Goal: Task Accomplishment & Management: Use online tool/utility

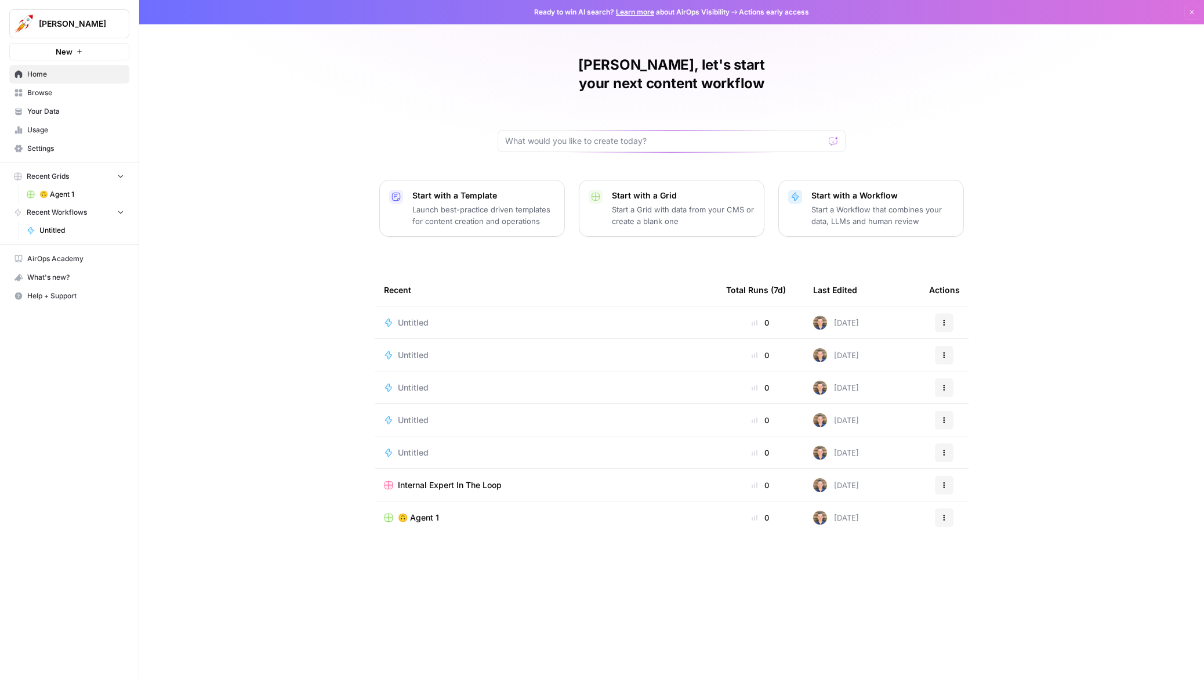
click at [85, 103] on link "Your Data" at bounding box center [69, 111] width 120 height 19
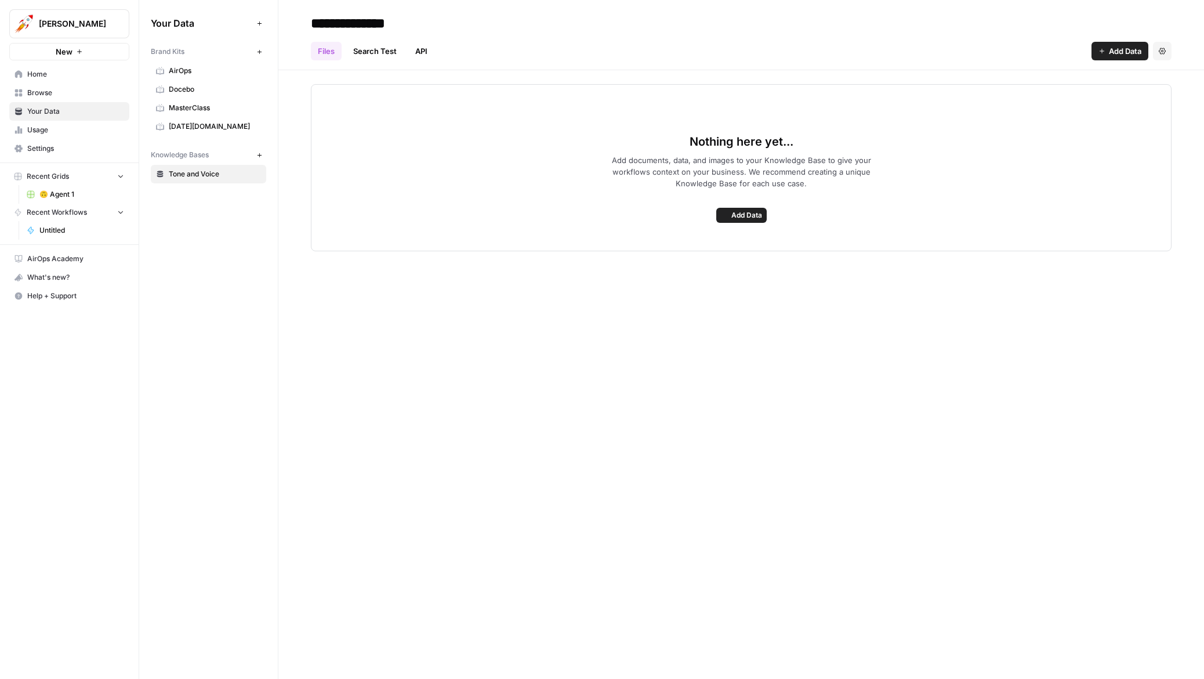
click at [124, 18] on icon "Workspace: Alex Testing" at bounding box center [120, 24] width 12 height 12
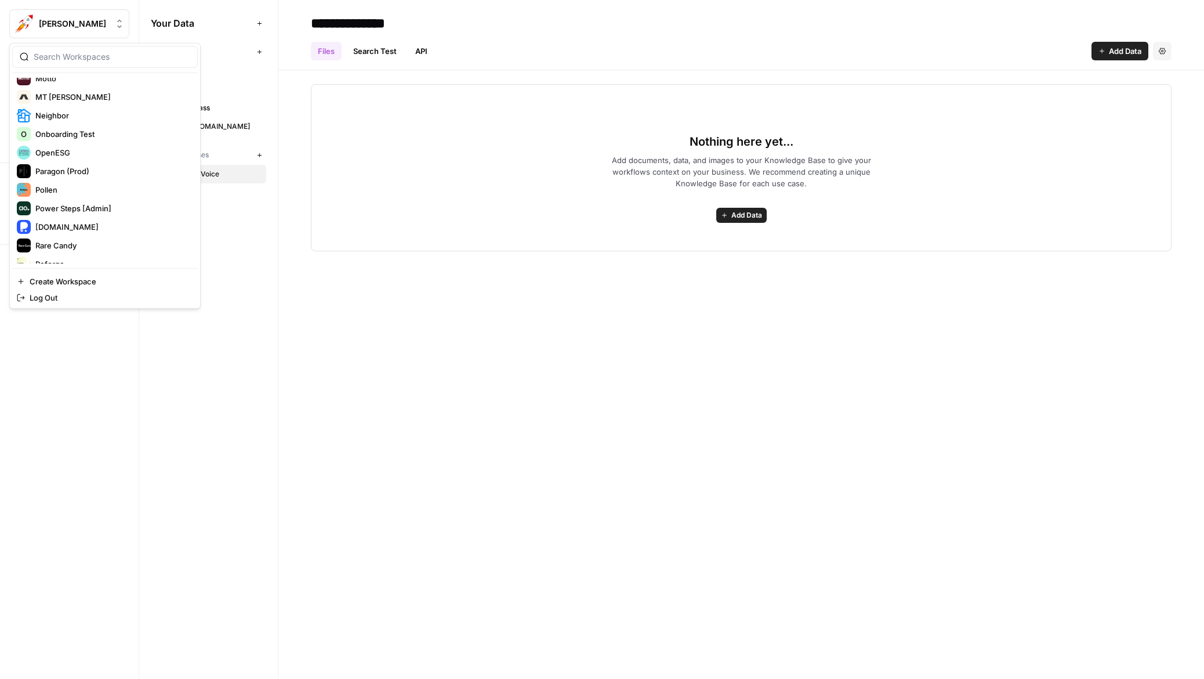
scroll to position [1619, 0]
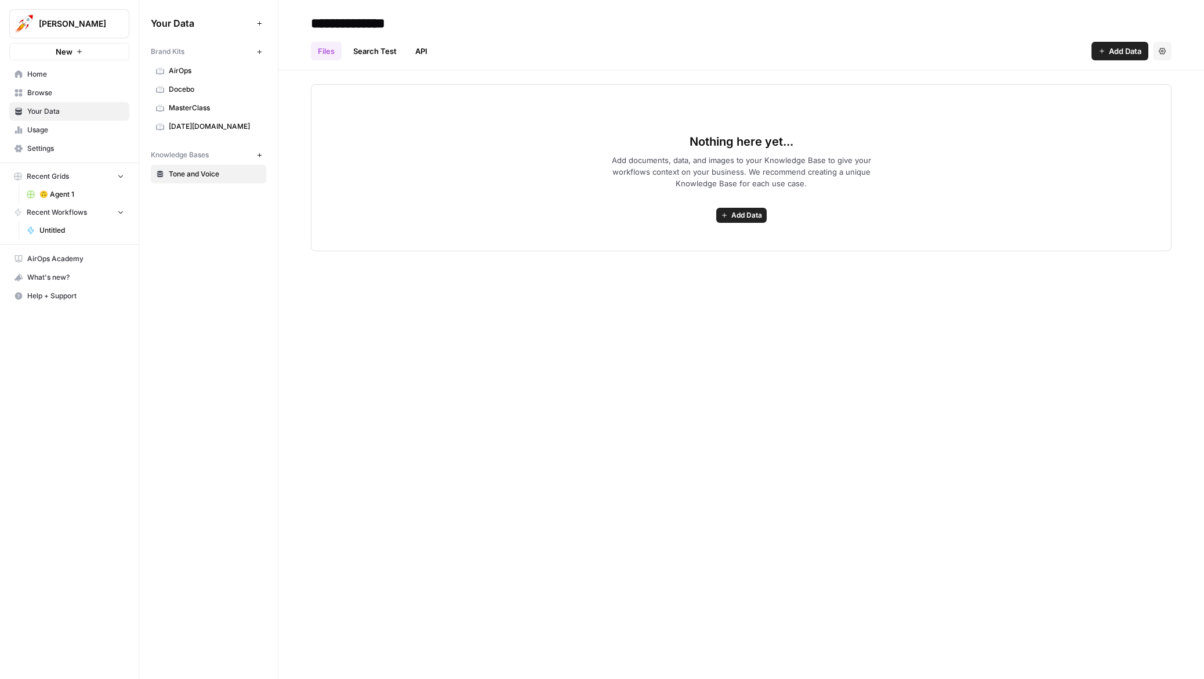
click at [599, 285] on div "**********" at bounding box center [741, 339] width 926 height 679
click at [92, 23] on span "[PERSON_NAME]" at bounding box center [74, 24] width 70 height 12
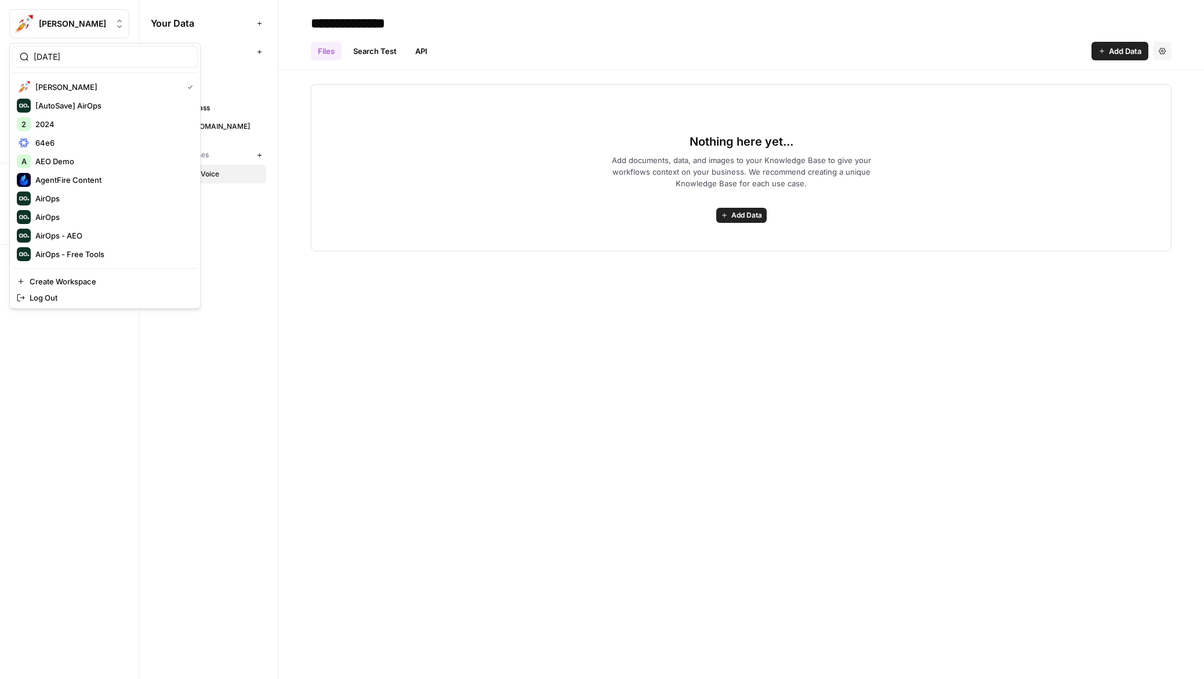
type input "monday"
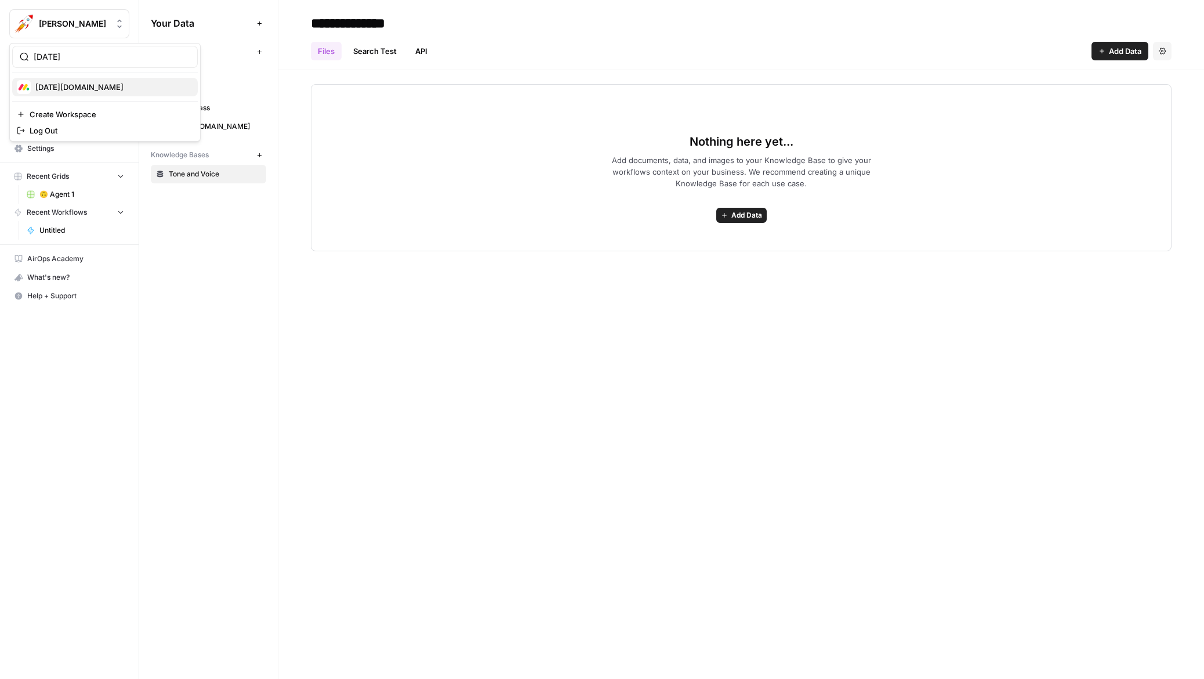
click button "Monday.com" at bounding box center [105, 87] width 186 height 19
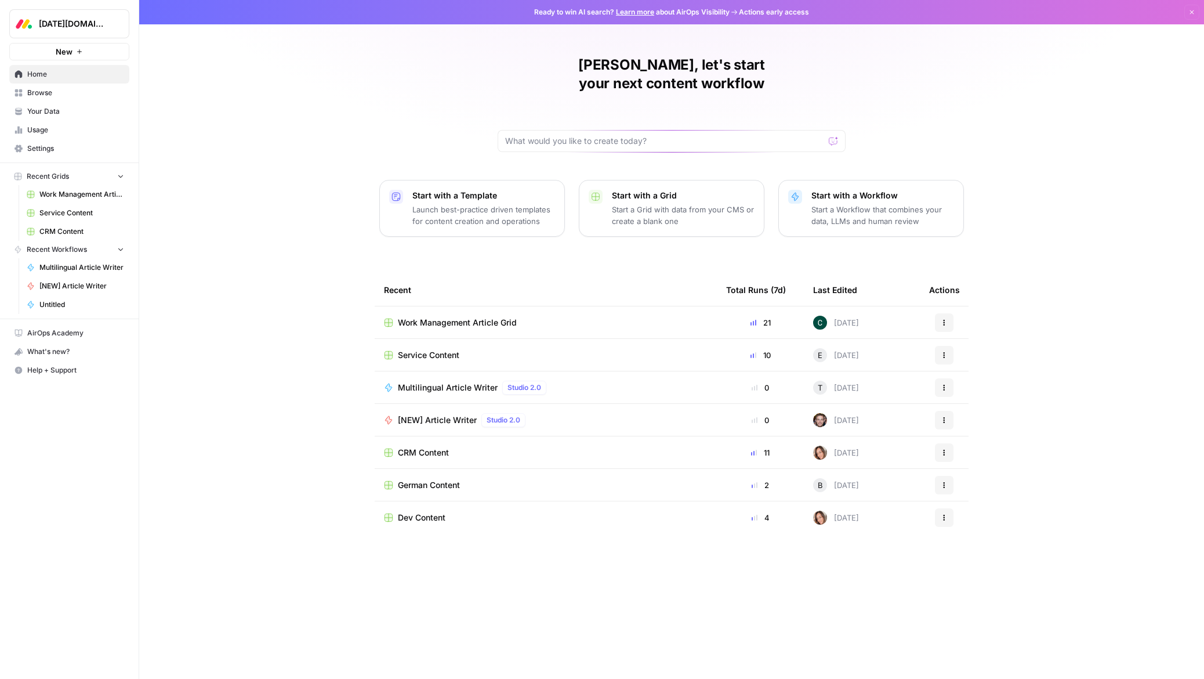
click at [306, 140] on div "Alex, let's start your next content workflow Start with a Template Launch best-…" at bounding box center [671, 339] width 1065 height 679
click at [478, 309] on td "Work Management Article Grid" at bounding box center [546, 322] width 342 height 32
click at [478, 317] on span "Work Management Article Grid" at bounding box center [457, 323] width 119 height 12
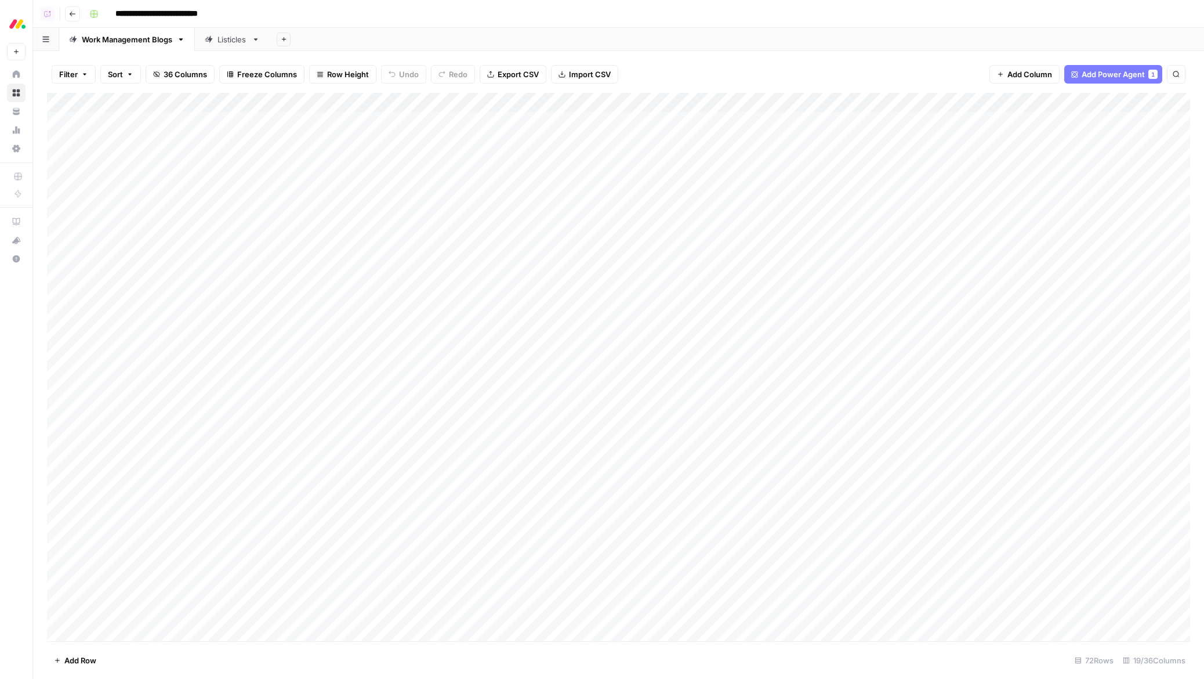
click at [646, 104] on div "Add Column" at bounding box center [618, 367] width 1143 height 548
click at [613, 218] on span "Edit Workflow" at bounding box center [636, 217] width 102 height 12
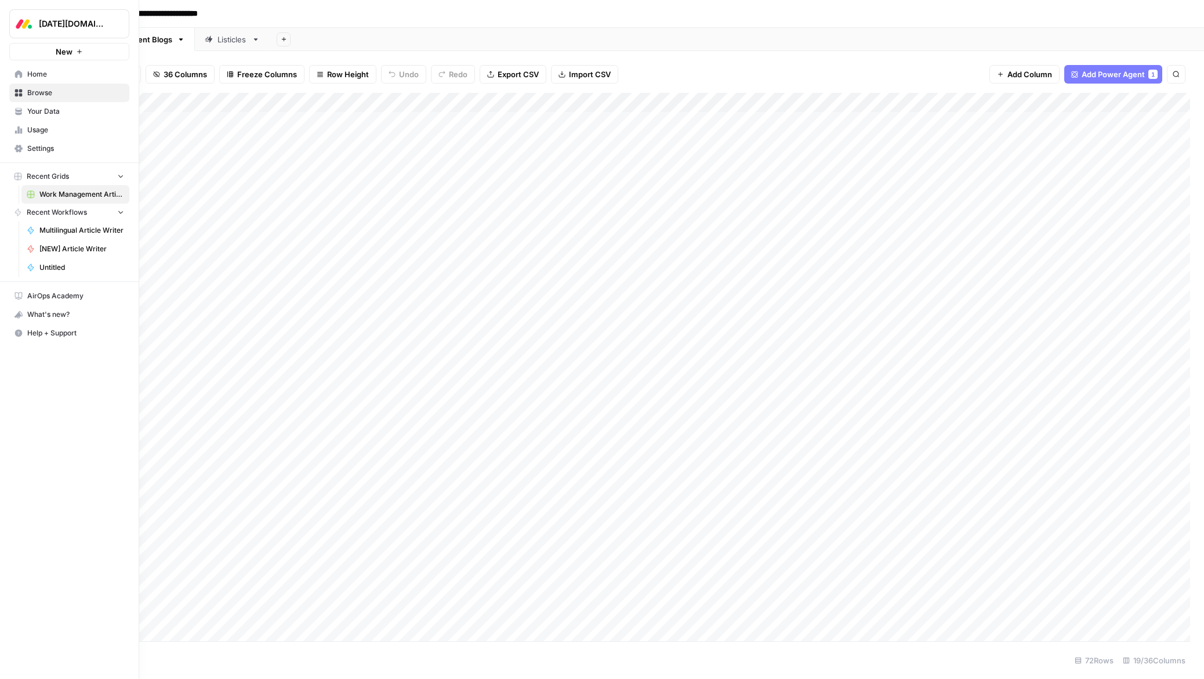
click at [52, 24] on span "Monday.com" at bounding box center [74, 24] width 70 height 12
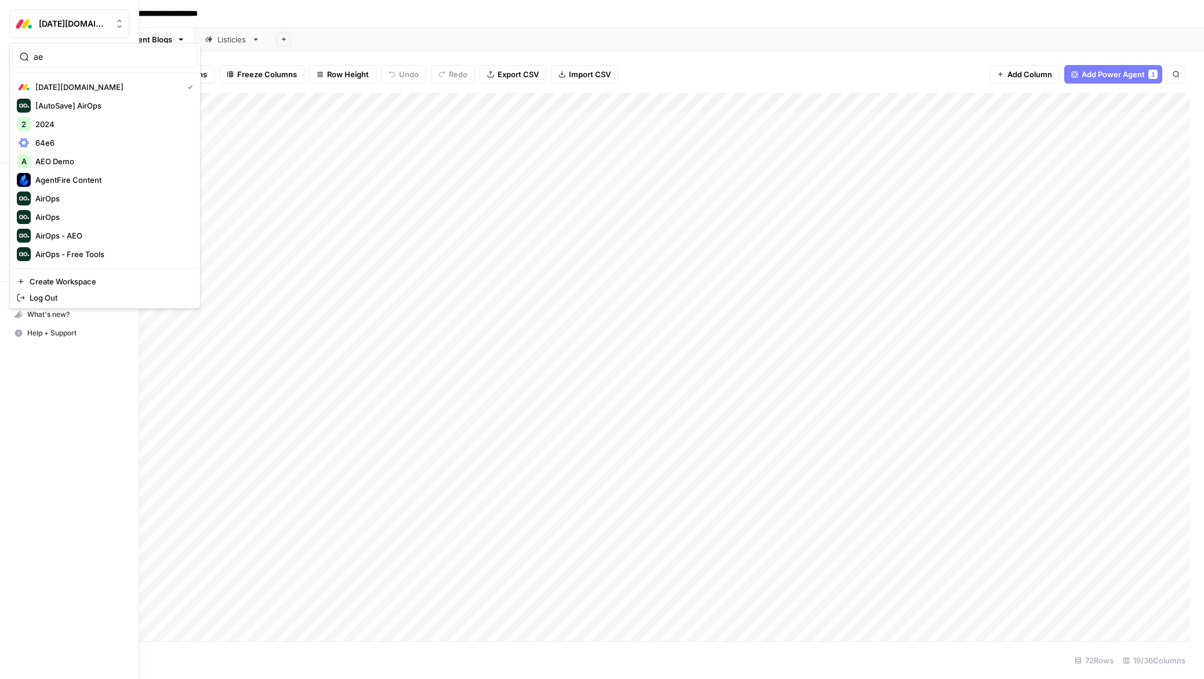
type input "aeo"
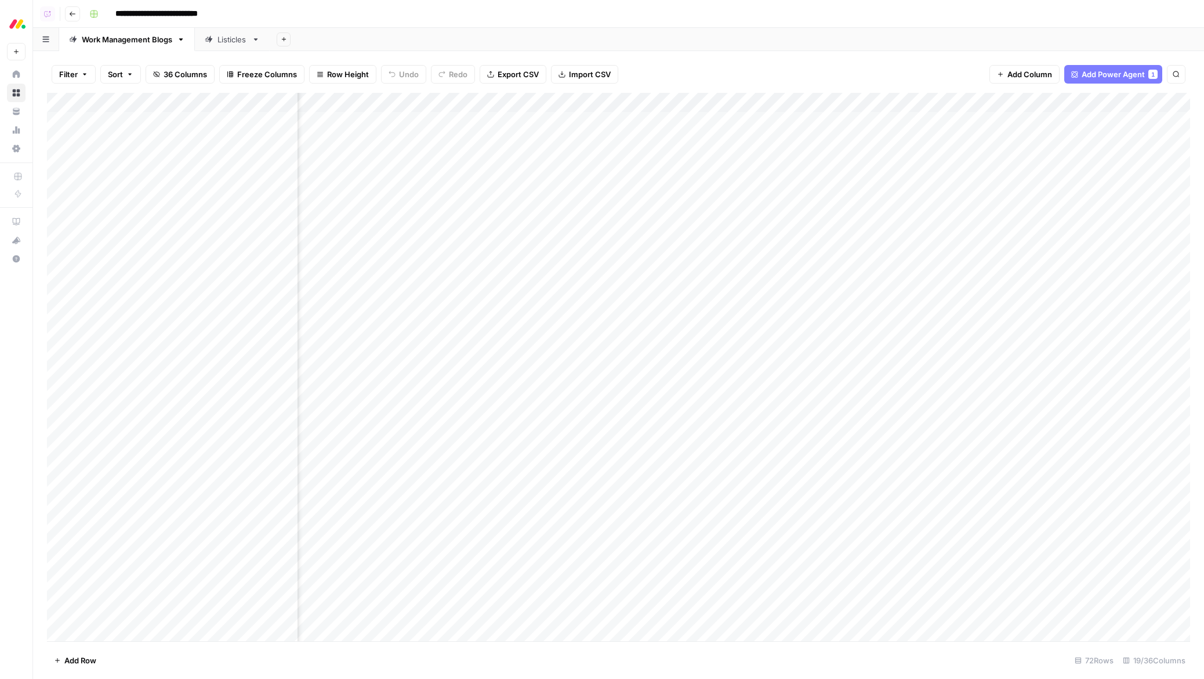
scroll to position [0, 157]
click at [990, 120] on div "Add Column" at bounding box center [618, 367] width 1143 height 548
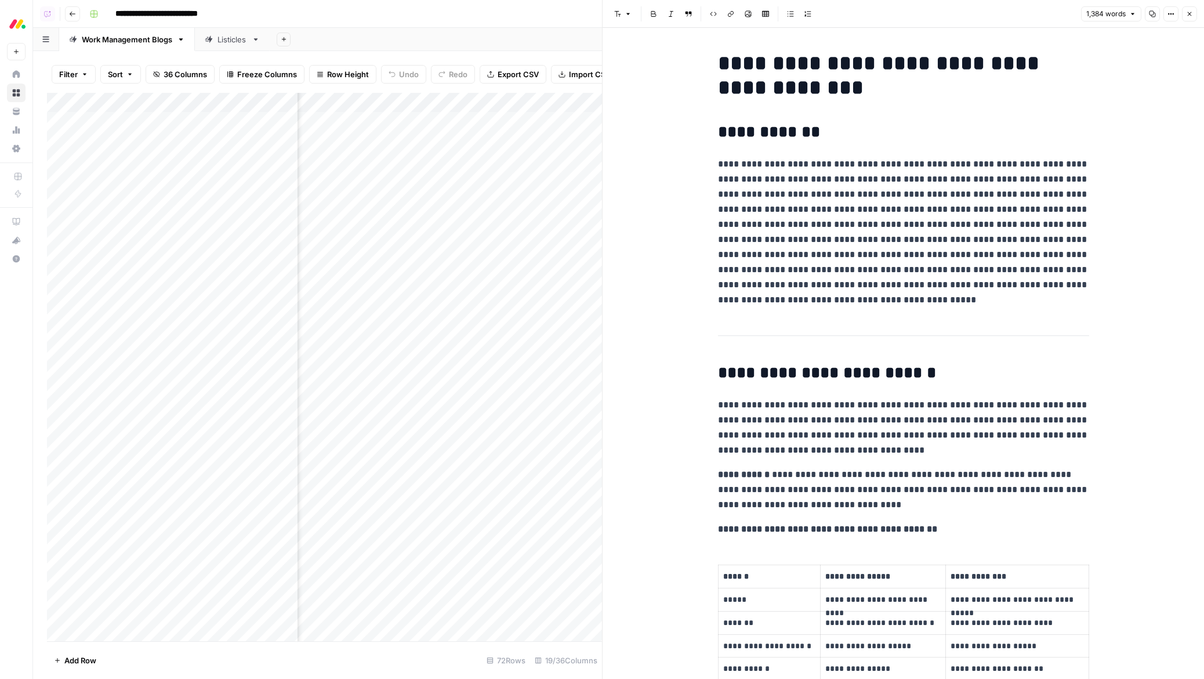
scroll to position [503, 0]
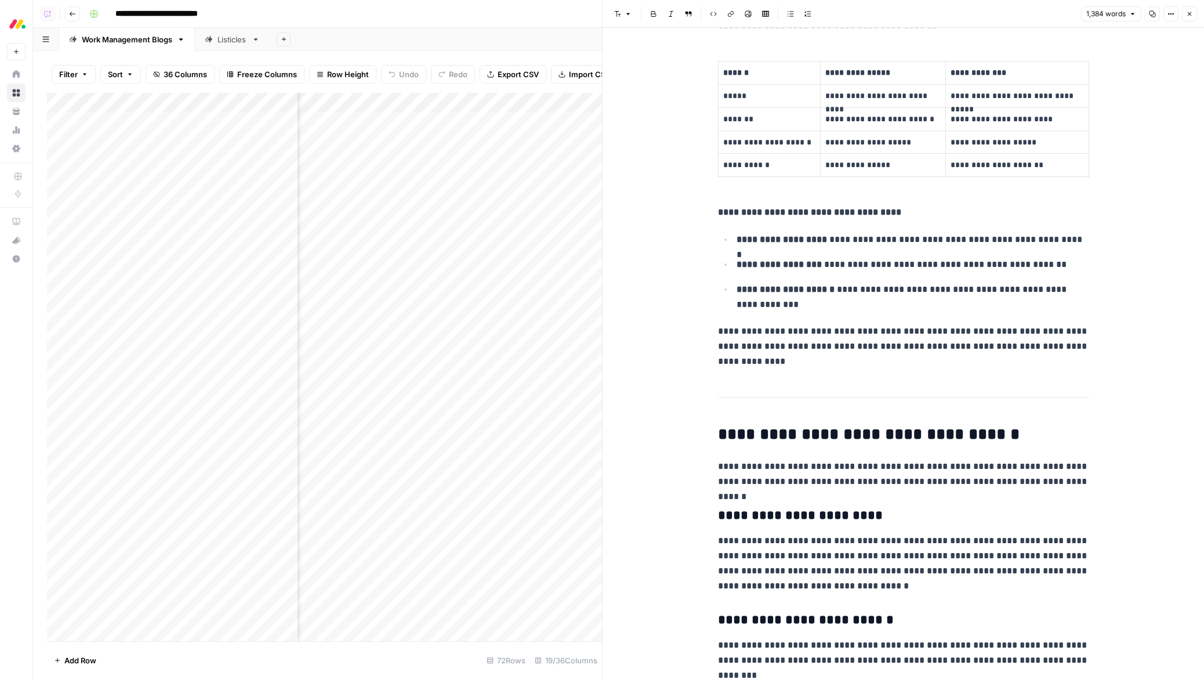
click at [739, 340] on p "**********" at bounding box center [903, 346] width 371 height 45
click at [1192, 16] on icon "button" at bounding box center [1189, 13] width 7 height 7
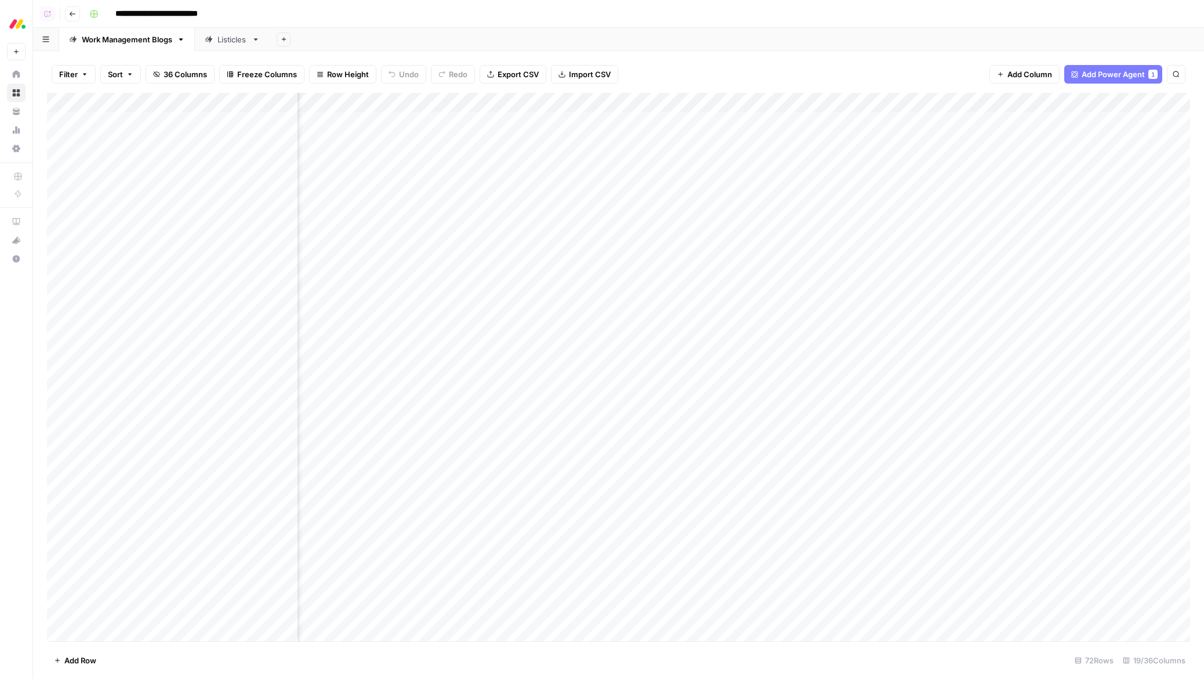
scroll to position [0, 154]
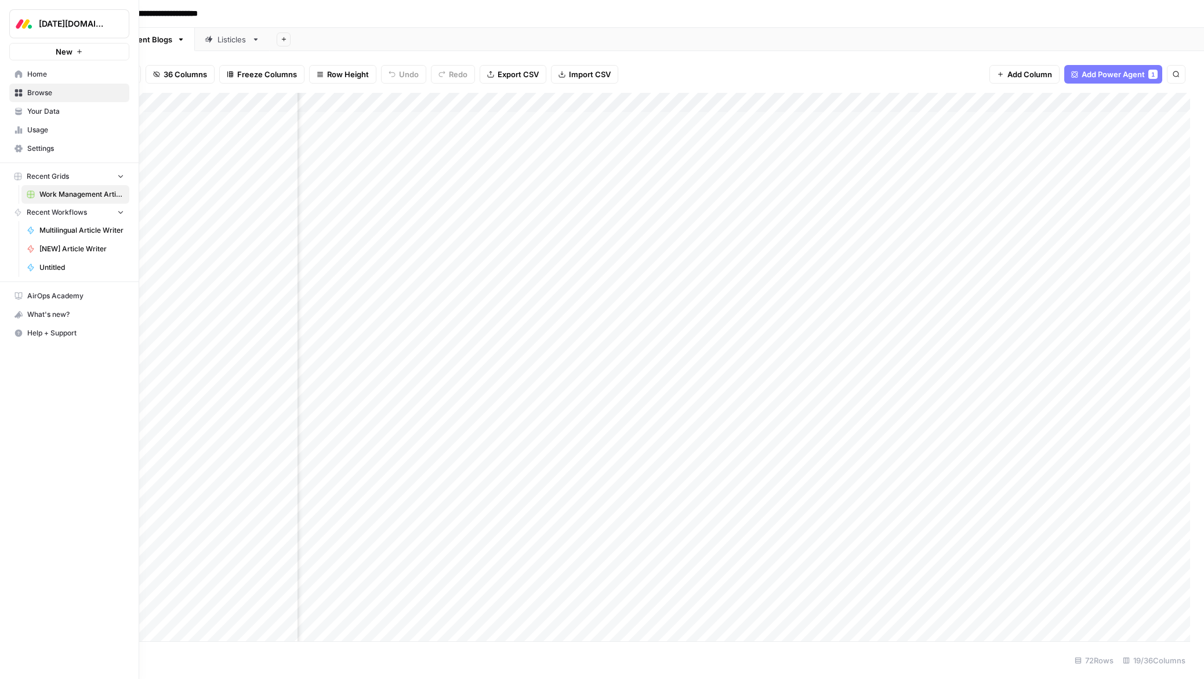
click at [75, 26] on span "Monday.com" at bounding box center [74, 24] width 70 height 12
type input "aeo"
click button "AirOps AEO - Single Brand (Gong)" at bounding box center [105, 124] width 186 height 19
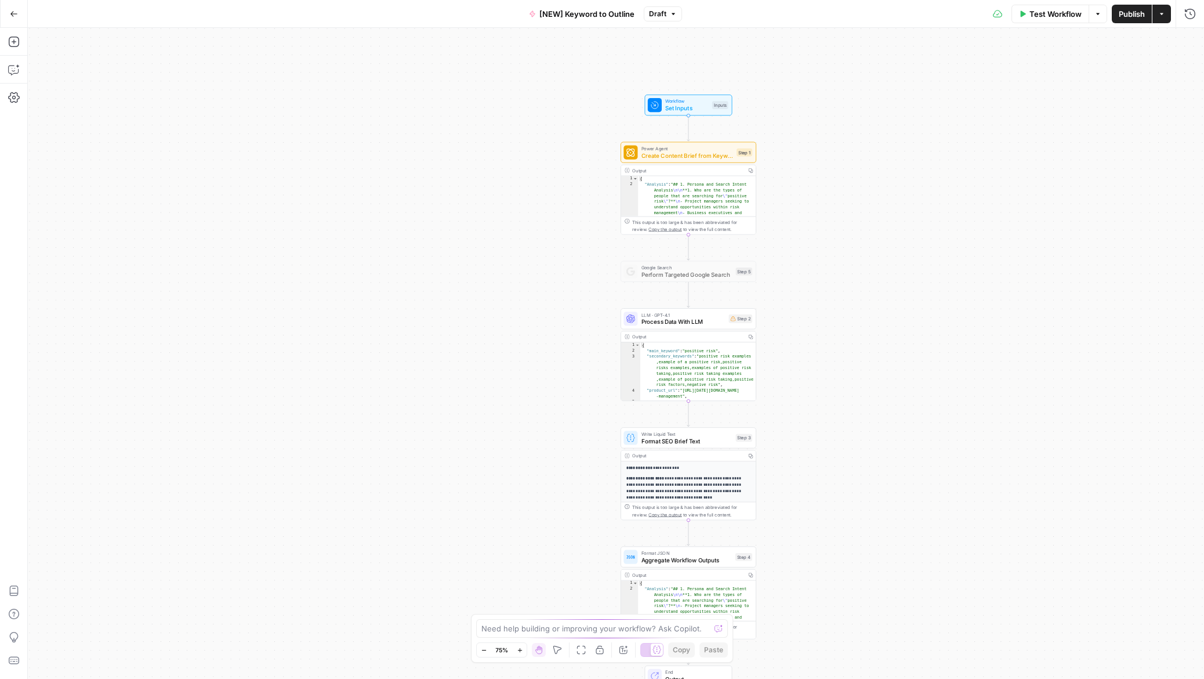
drag, startPoint x: 790, startPoint y: 114, endPoint x: 865, endPoint y: 146, distance: 81.3
click at [865, 147] on div "Workflow Set Inputs Inputs Power Agent Create Content Brief from Keyword - Fork…" at bounding box center [616, 353] width 1176 height 651
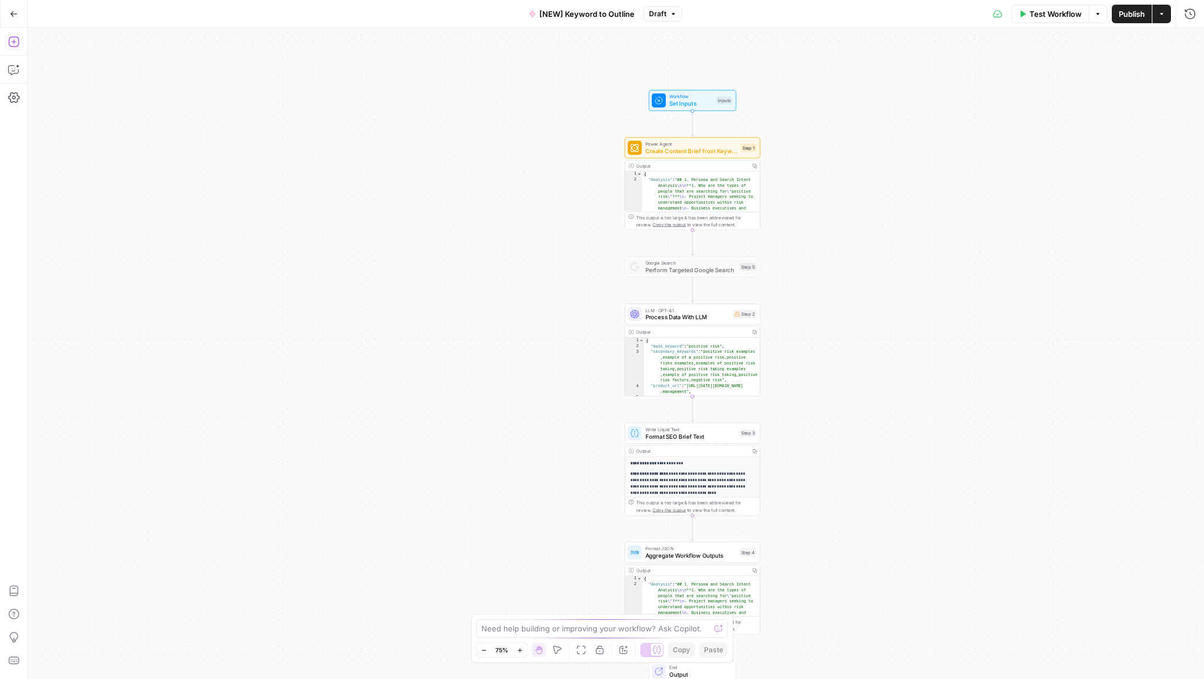
click at [15, 44] on icon "button" at bounding box center [14, 42] width 12 height 12
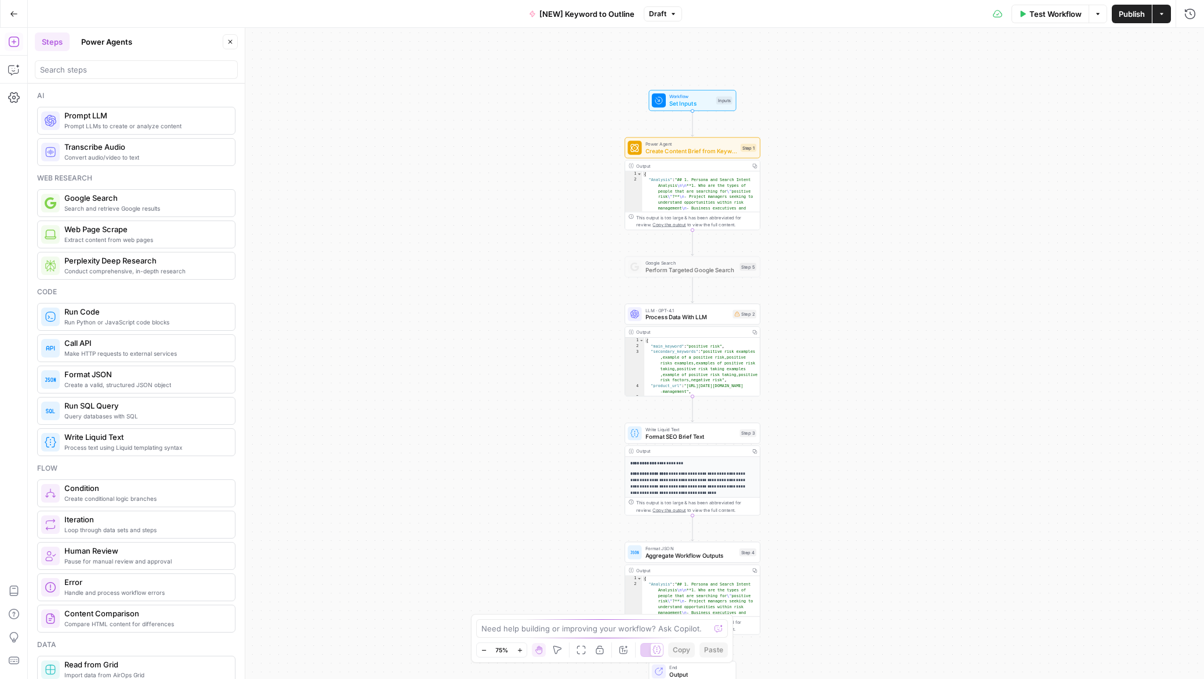
click at [110, 39] on button "Power Agents" at bounding box center [106, 41] width 65 height 19
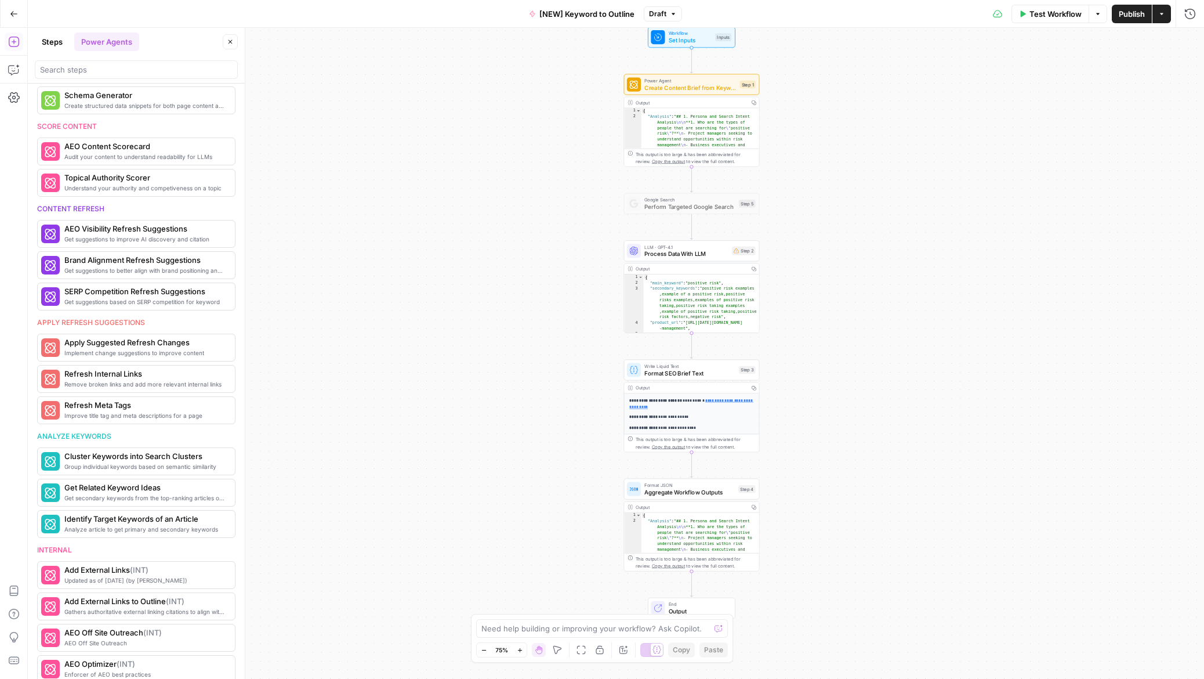
scroll to position [314, 0]
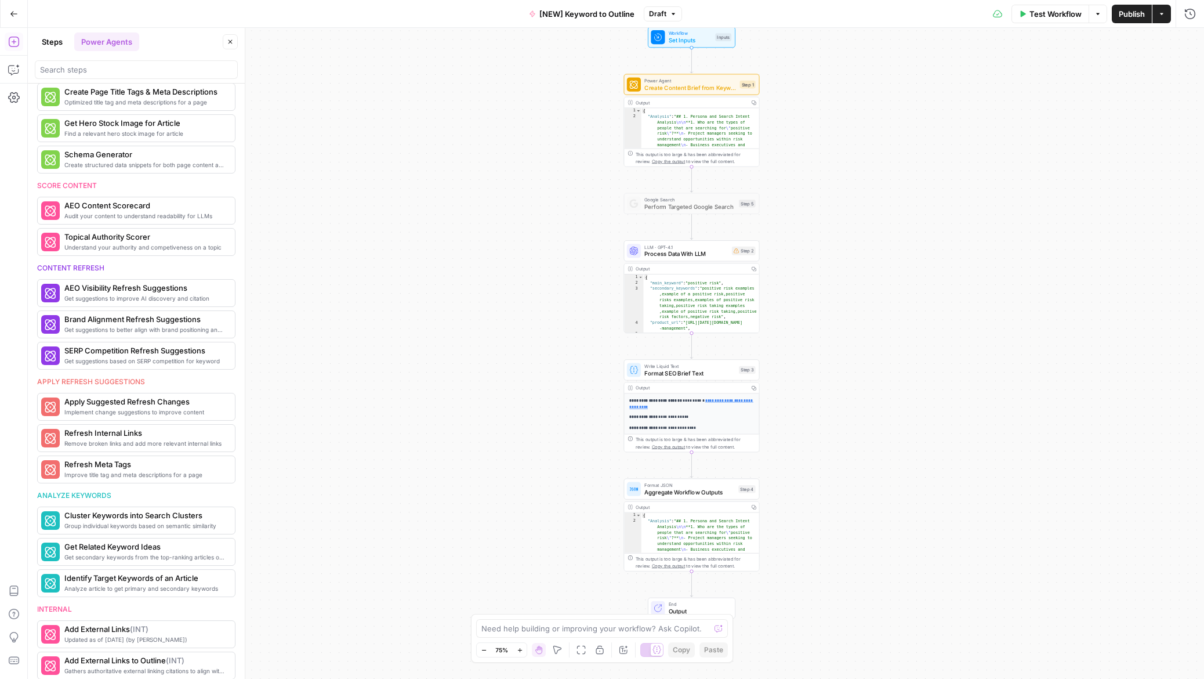
click at [42, 44] on button "Steps" at bounding box center [52, 41] width 35 height 19
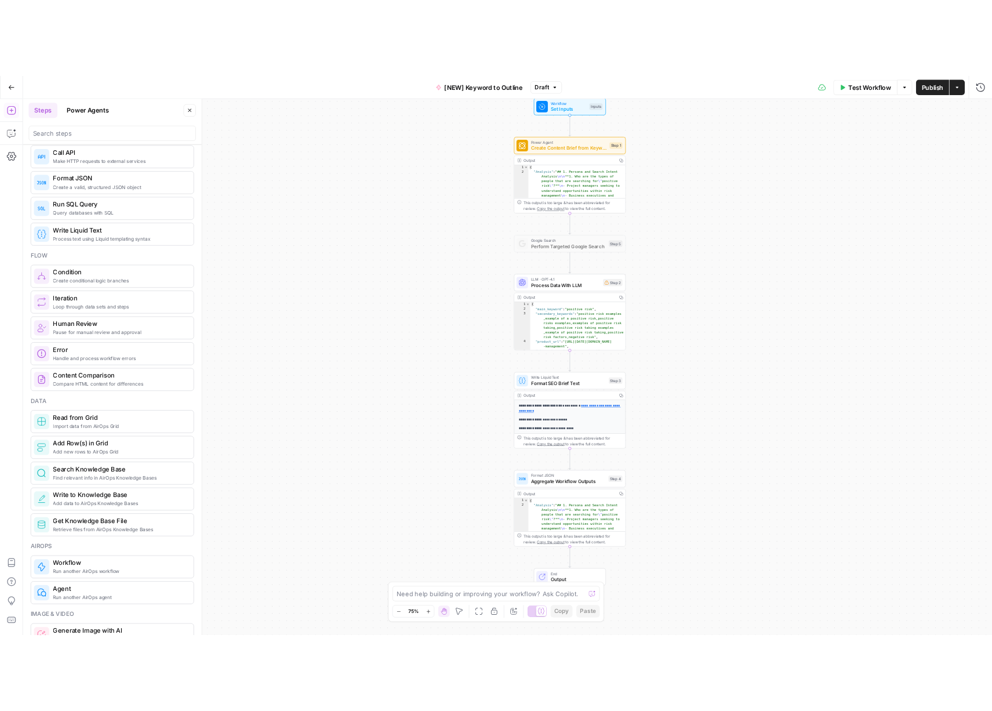
scroll to position [0, 0]
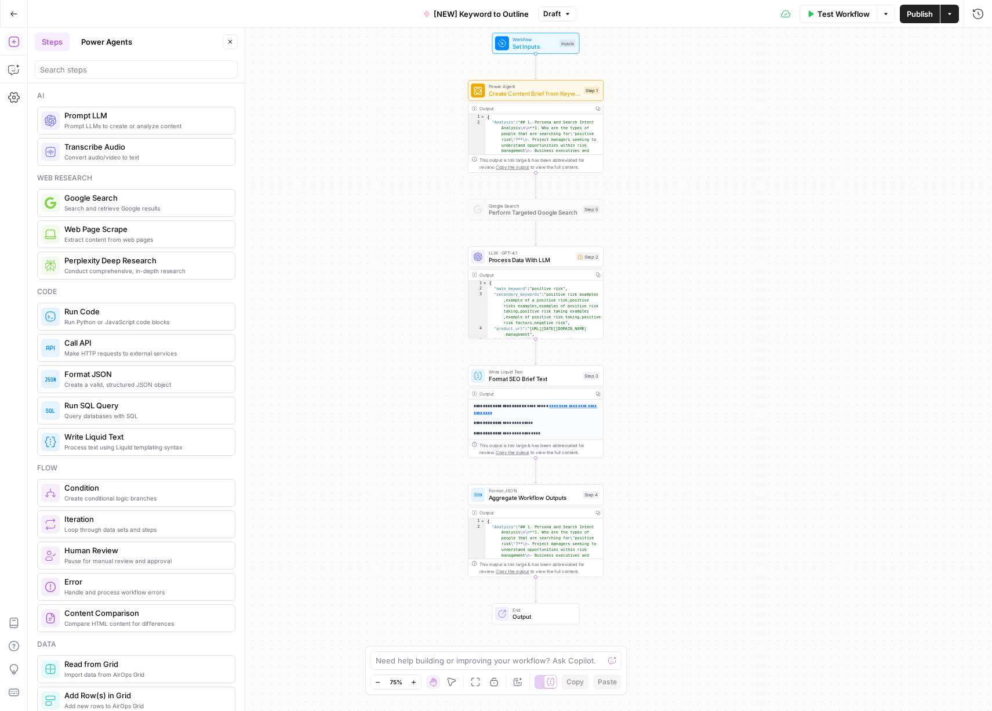
drag, startPoint x: 688, startPoint y: 250, endPoint x: 668, endPoint y: 419, distance: 170.6
click at [668, 419] on div "Workflow Set Inputs Inputs Power Agent Create Content Brief from Keyword - Fork…" at bounding box center [510, 369] width 965 height 683
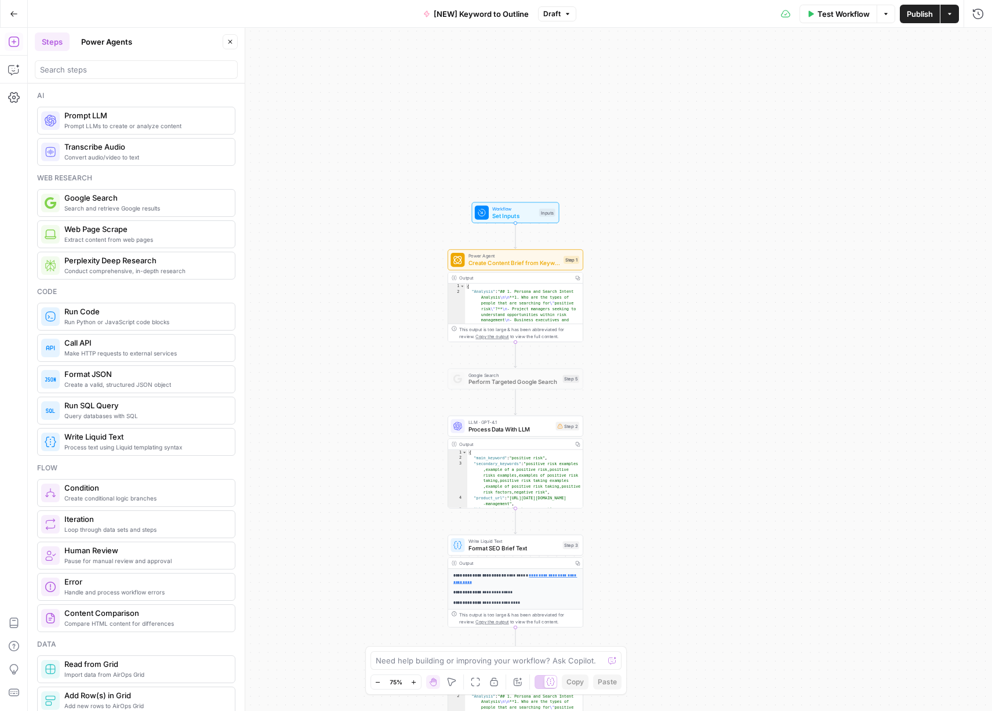
click at [14, 14] on icon "button" at bounding box center [14, 14] width 8 height 8
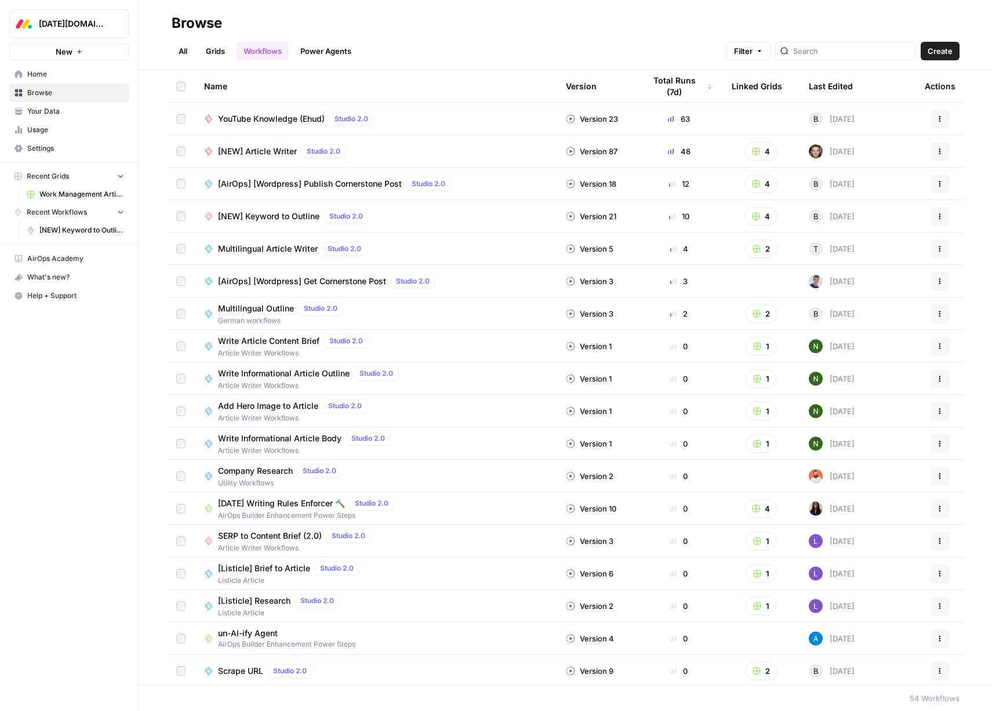
click at [77, 17] on button "Monday.com" at bounding box center [69, 23] width 120 height 29
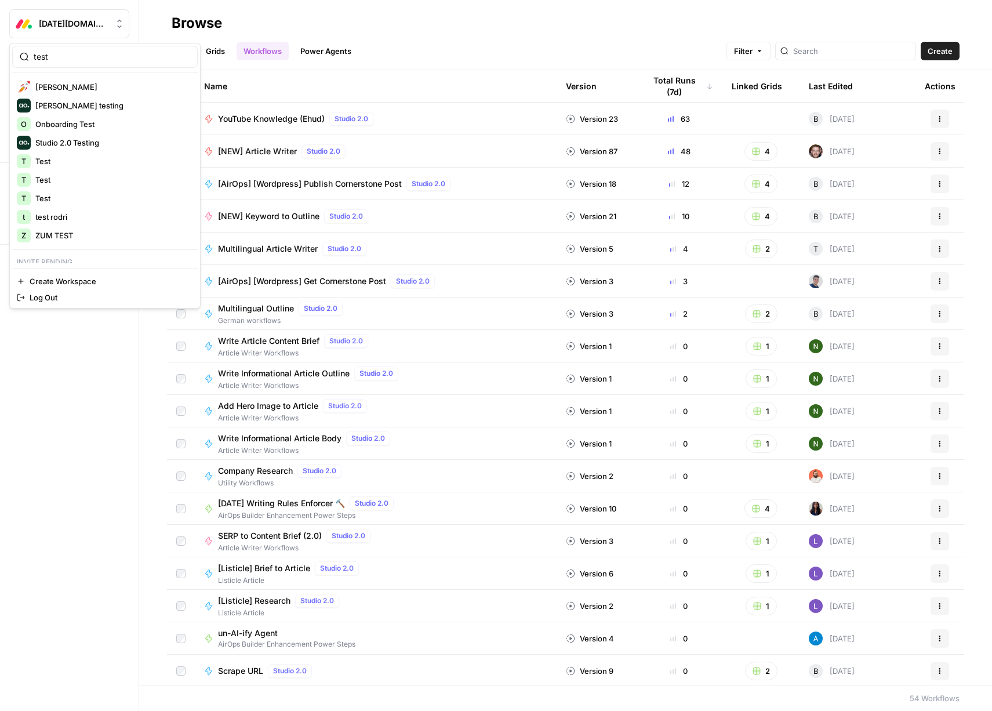
type input "test"
click button "[PERSON_NAME]" at bounding box center [105, 87] width 186 height 19
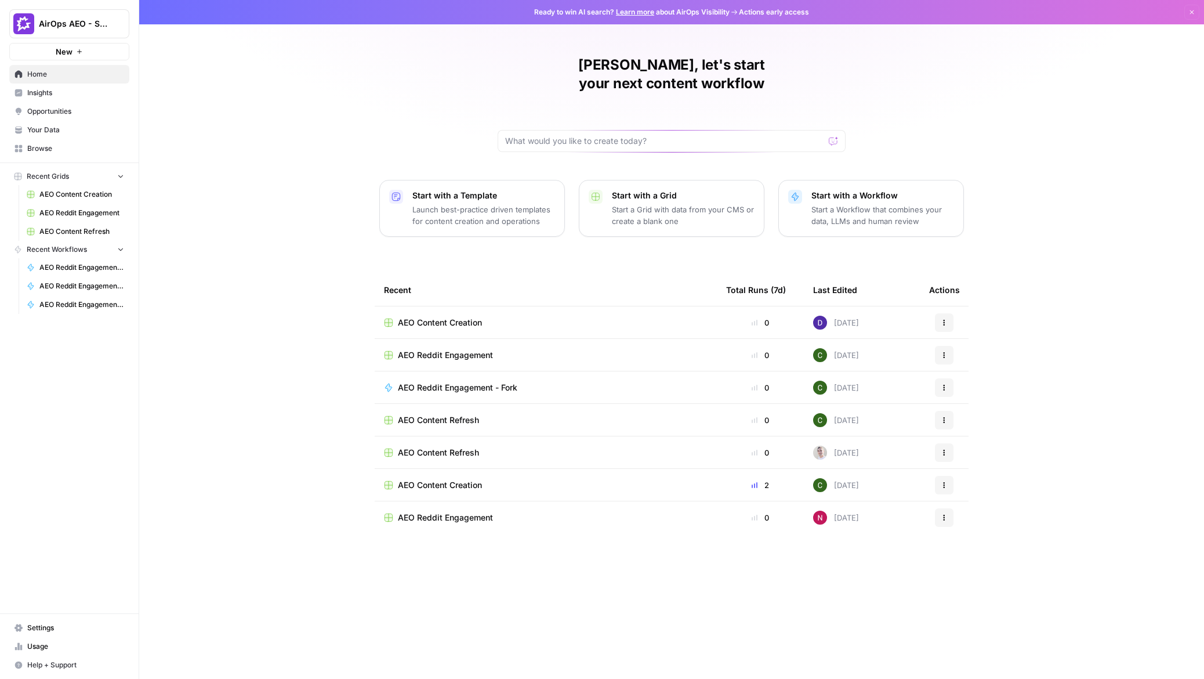
click at [43, 92] on span "Insights" at bounding box center [75, 93] width 97 height 10
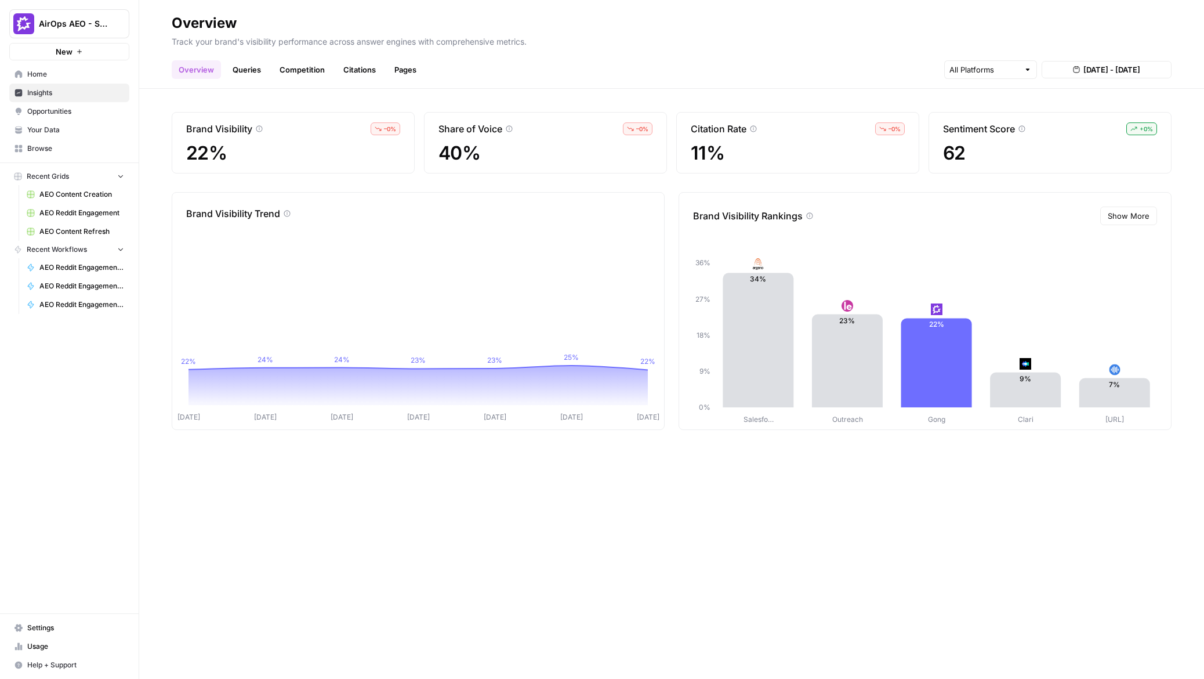
click at [255, 68] on link "Queries" at bounding box center [247, 69] width 42 height 19
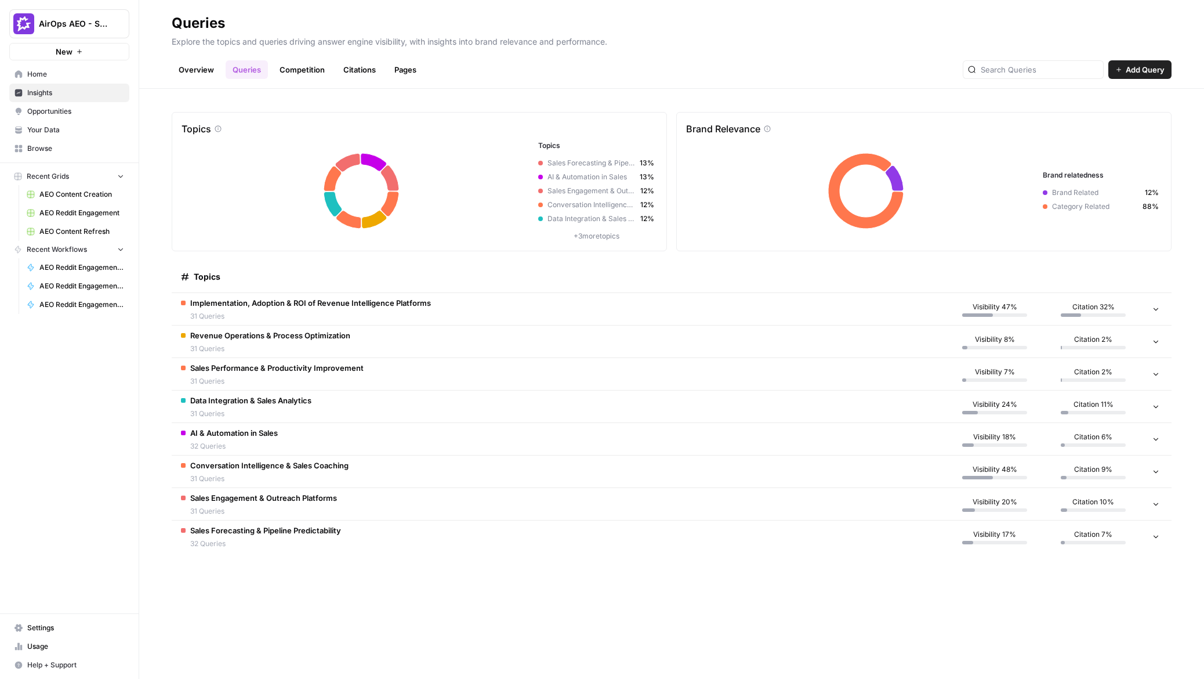
click at [364, 317] on span "31 Queries" at bounding box center [310, 316] width 241 height 10
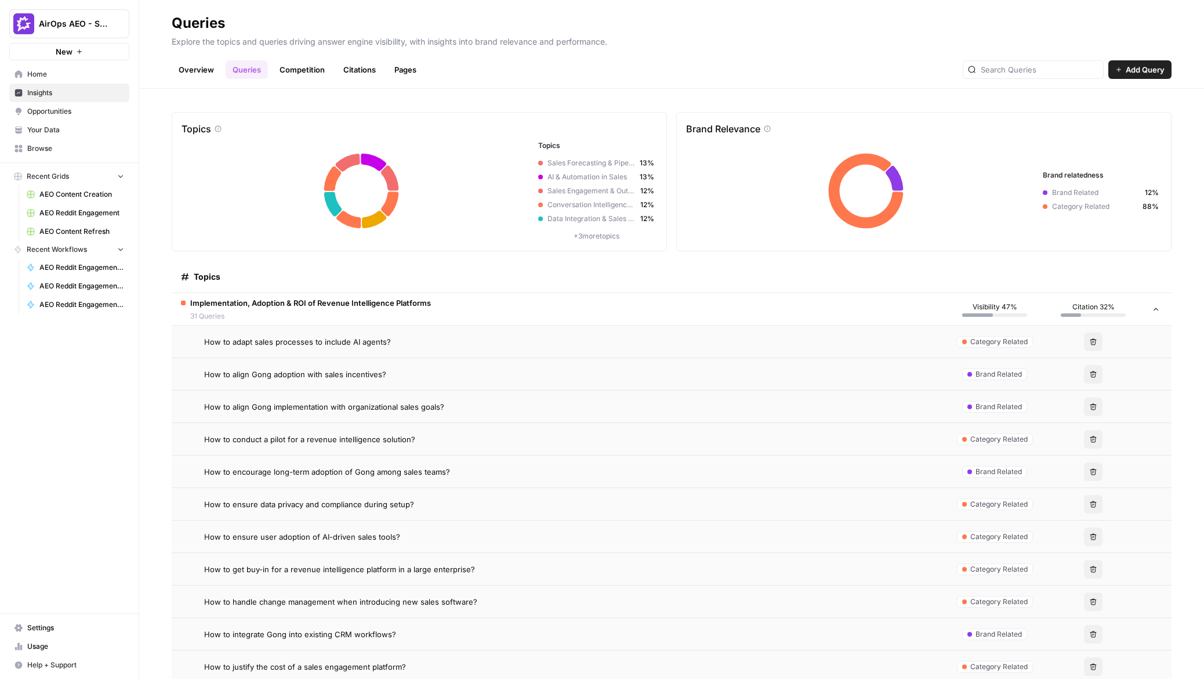
click at [311, 70] on link "Competition" at bounding box center [302, 69] width 59 height 19
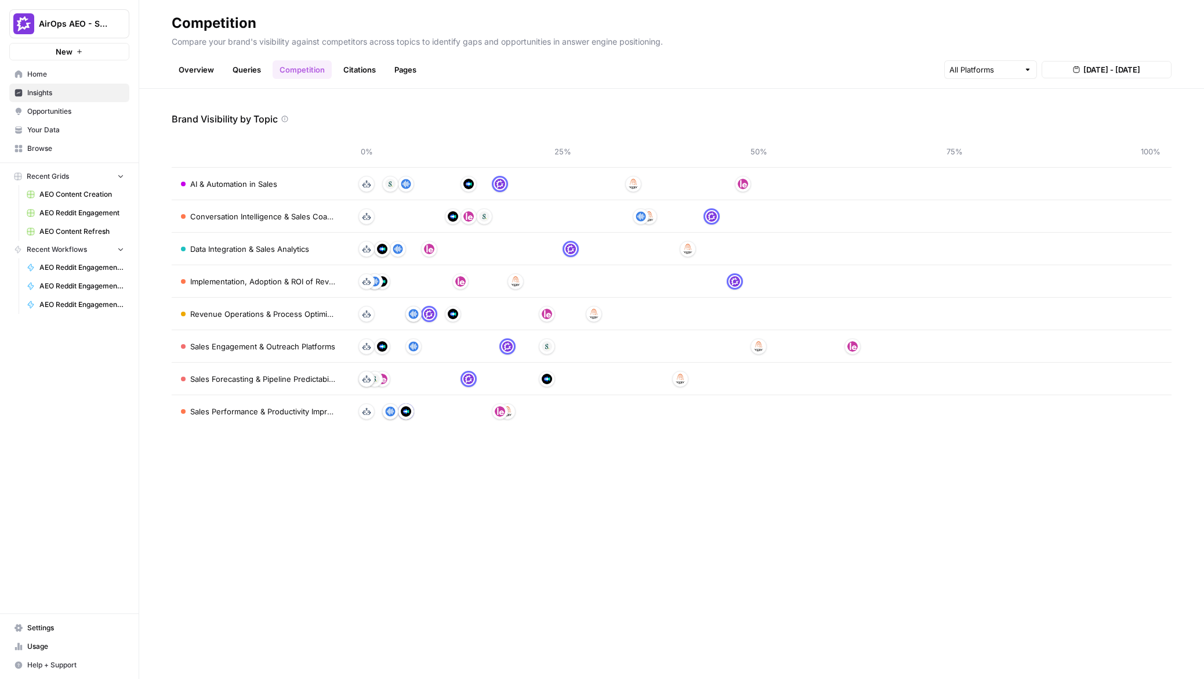
click at [44, 116] on span "Opportunities" at bounding box center [75, 111] width 97 height 10
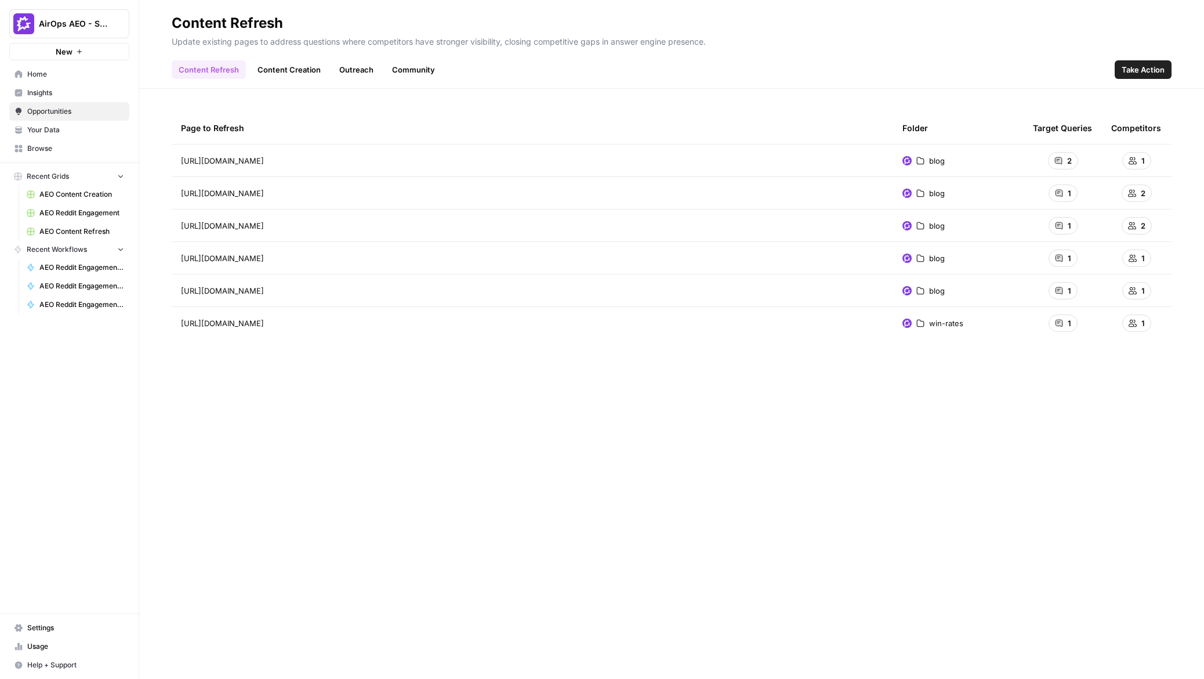
click at [280, 68] on link "Content Creation" at bounding box center [289, 69] width 77 height 19
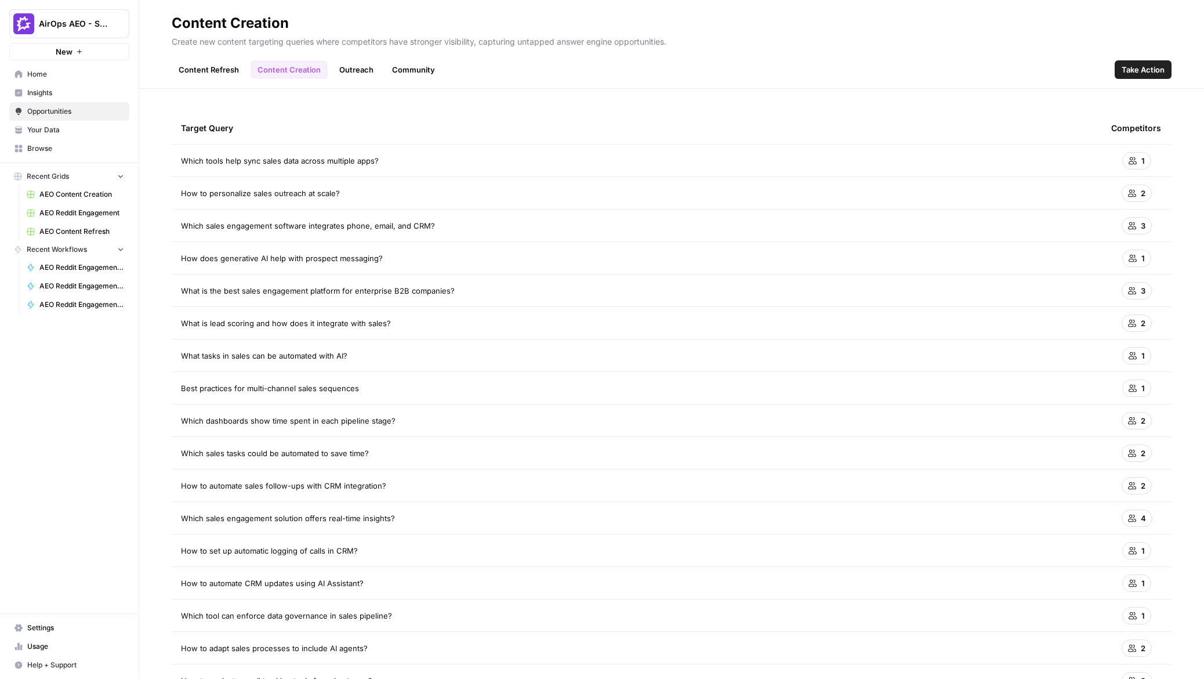
click at [356, 72] on link "Outreach" at bounding box center [356, 69] width 48 height 19
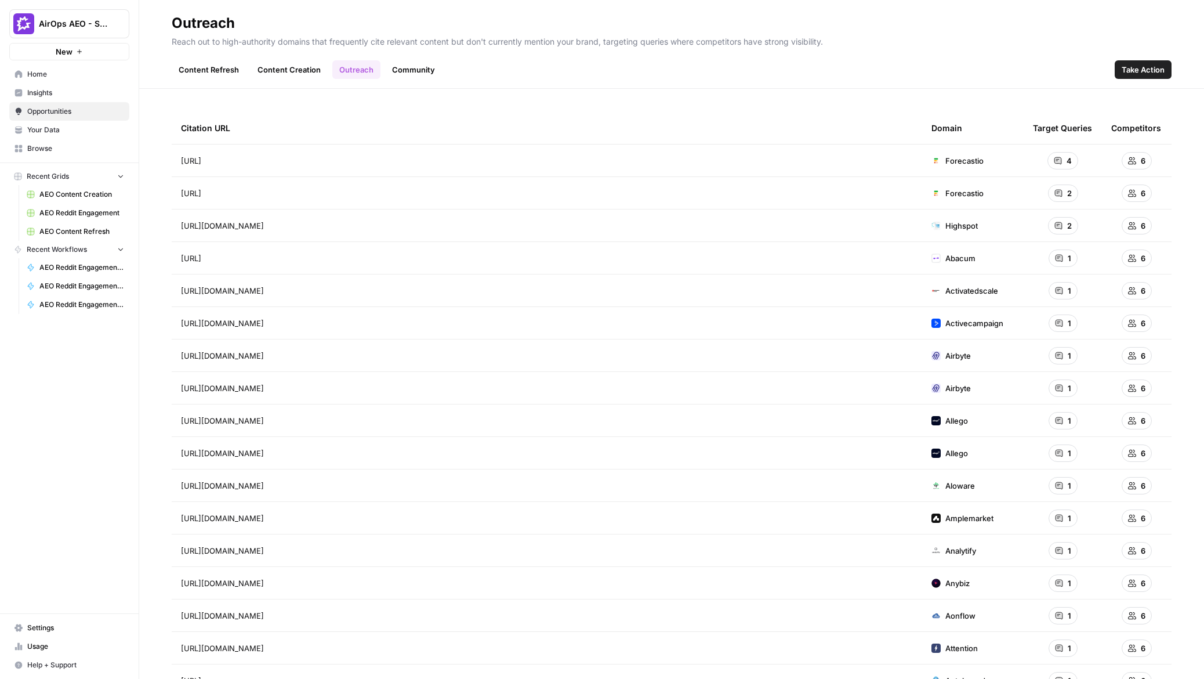
click at [201, 161] on span "https://forecastio.ai/blog/sales-forecasting-software" at bounding box center [191, 161] width 20 height 12
click at [221, 159] on icon "Go to page https://forecastio.ai/blog/sales-forecasting-software" at bounding box center [218, 160] width 6 height 6
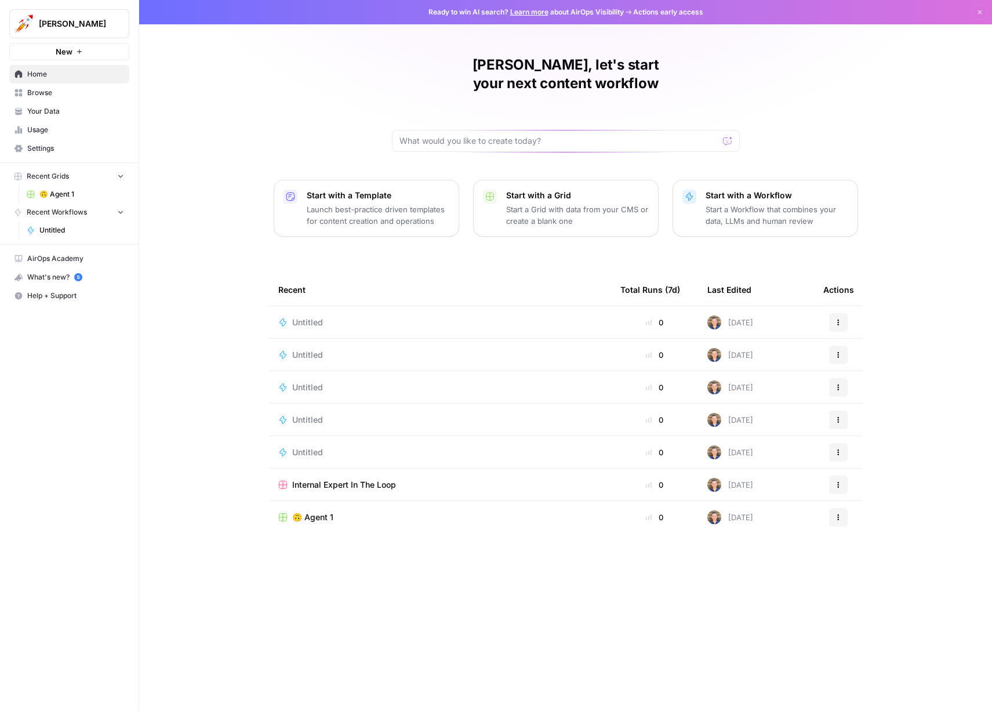
click at [324, 512] on span "🙃 Agent 1" at bounding box center [312, 518] width 41 height 12
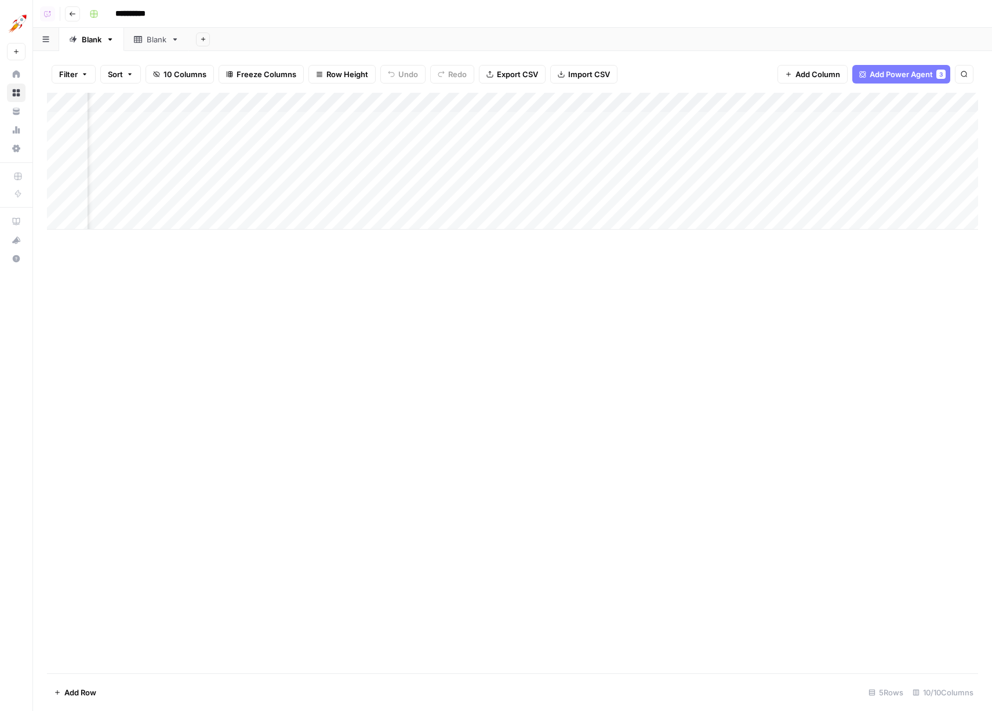
scroll to position [0, 275]
click at [781, 102] on div "Add Column" at bounding box center [513, 161] width 932 height 137
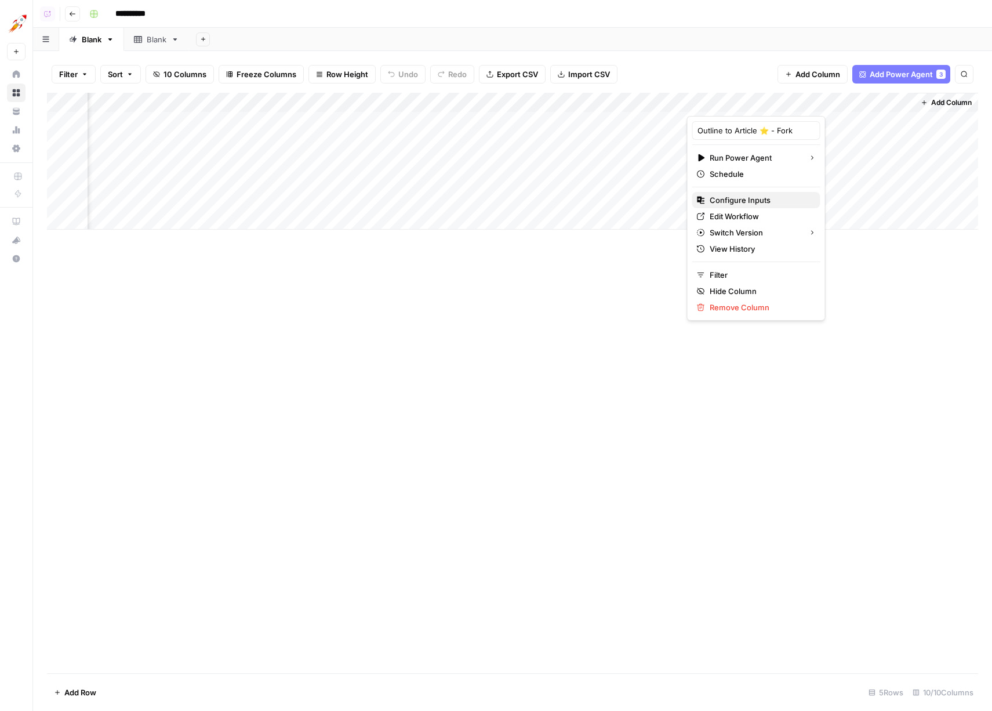
click at [742, 203] on span "Configure Inputs" at bounding box center [761, 200] width 102 height 12
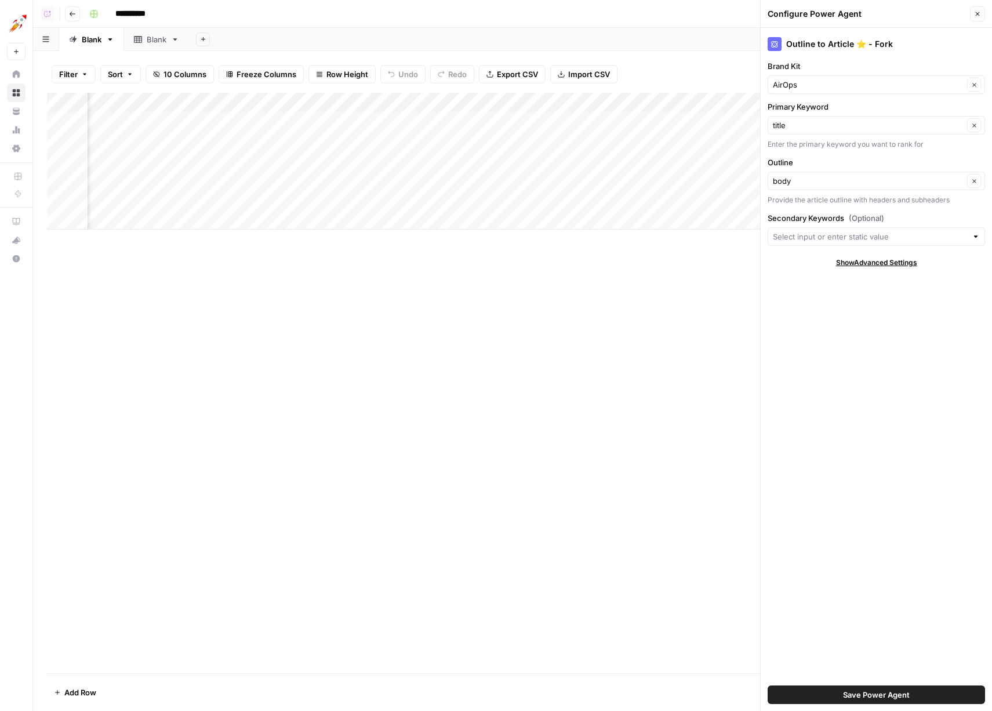
click at [776, 502] on div "Outline to Article ⭐️ - Fork Brand Kit AirOps Clear Primary Keyword title Clear…" at bounding box center [876, 369] width 231 height 683
